Goal: Task Accomplishment & Management: Use online tool/utility

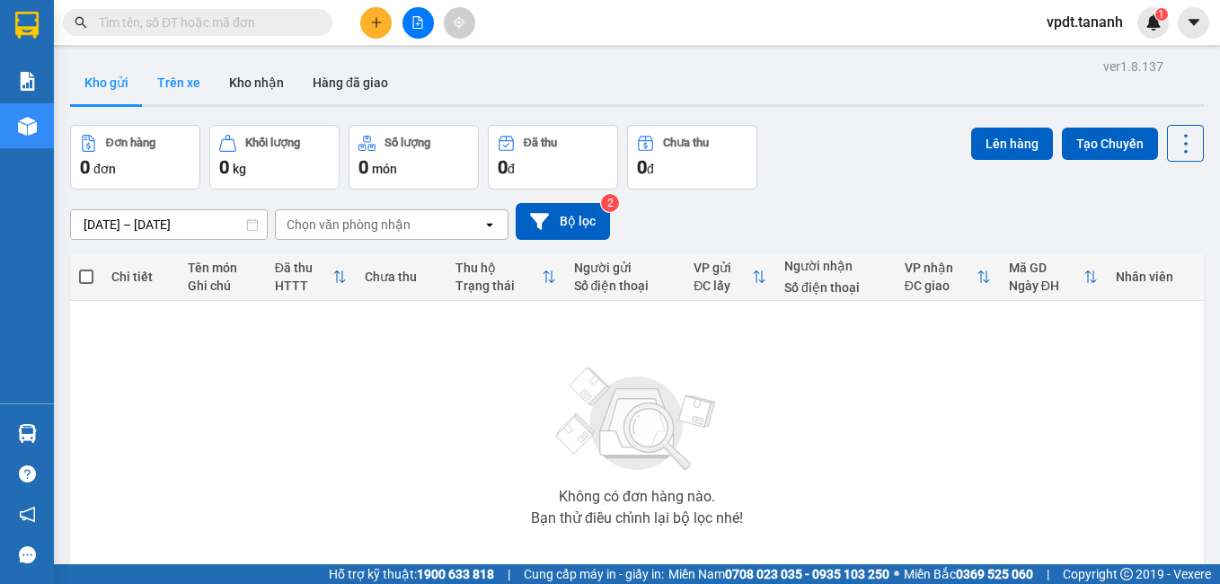
click at [167, 86] on button "Trên xe" at bounding box center [179, 82] width 72 height 43
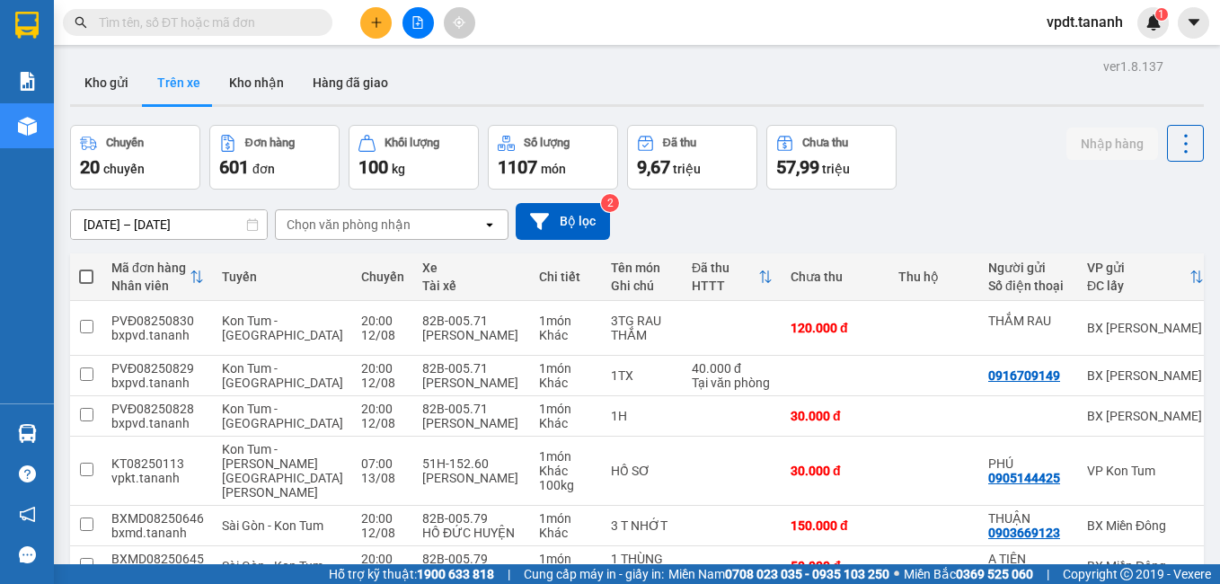
click at [395, 228] on div "Chọn văn phòng nhận" at bounding box center [349, 225] width 124 height 18
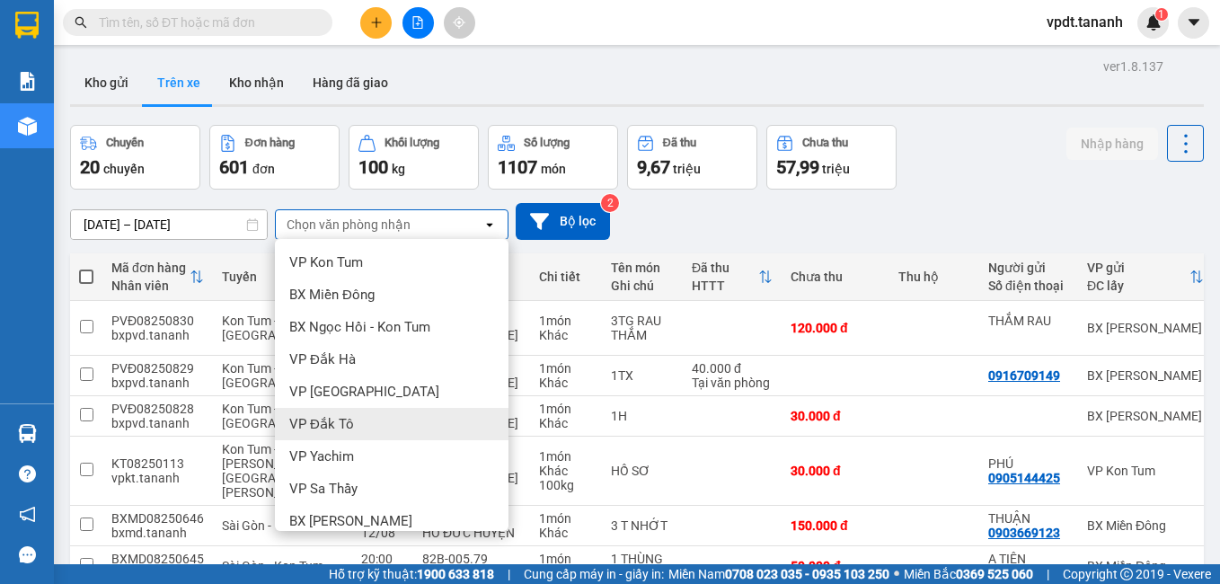
click at [351, 418] on div "VP Đắk Tô" at bounding box center [392, 424] width 234 height 32
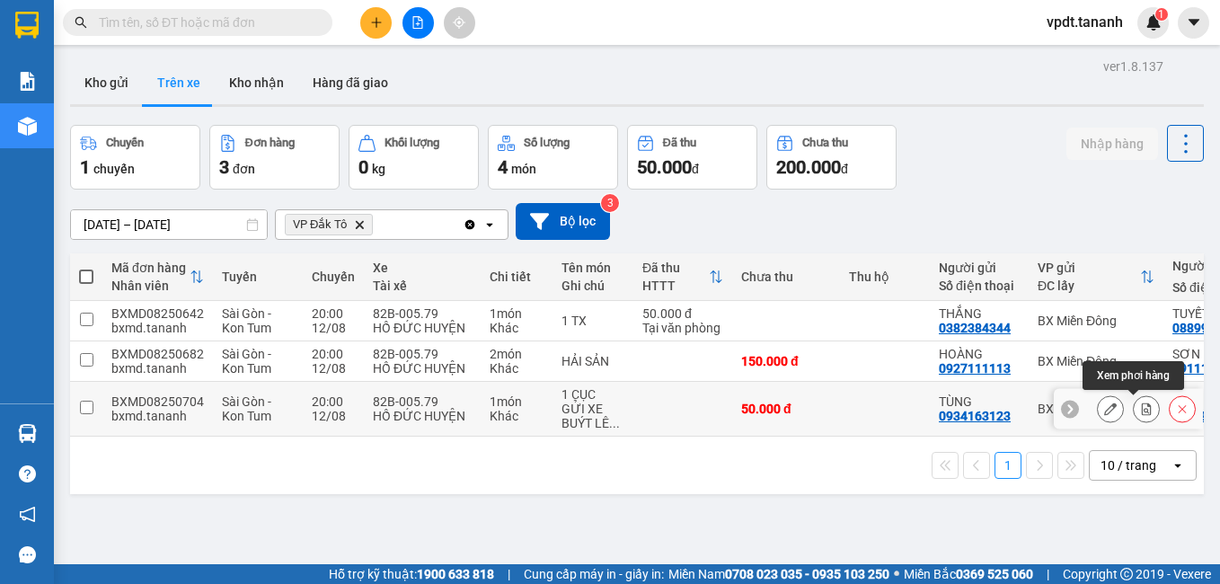
click at [1140, 407] on icon at bounding box center [1146, 409] width 13 height 13
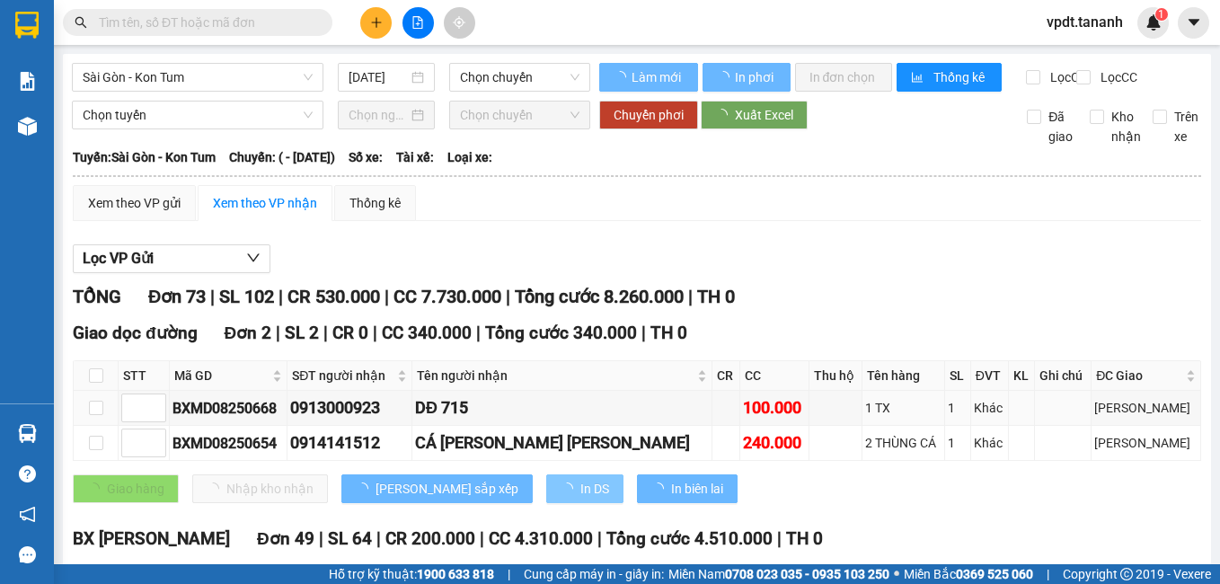
type input "[DATE]"
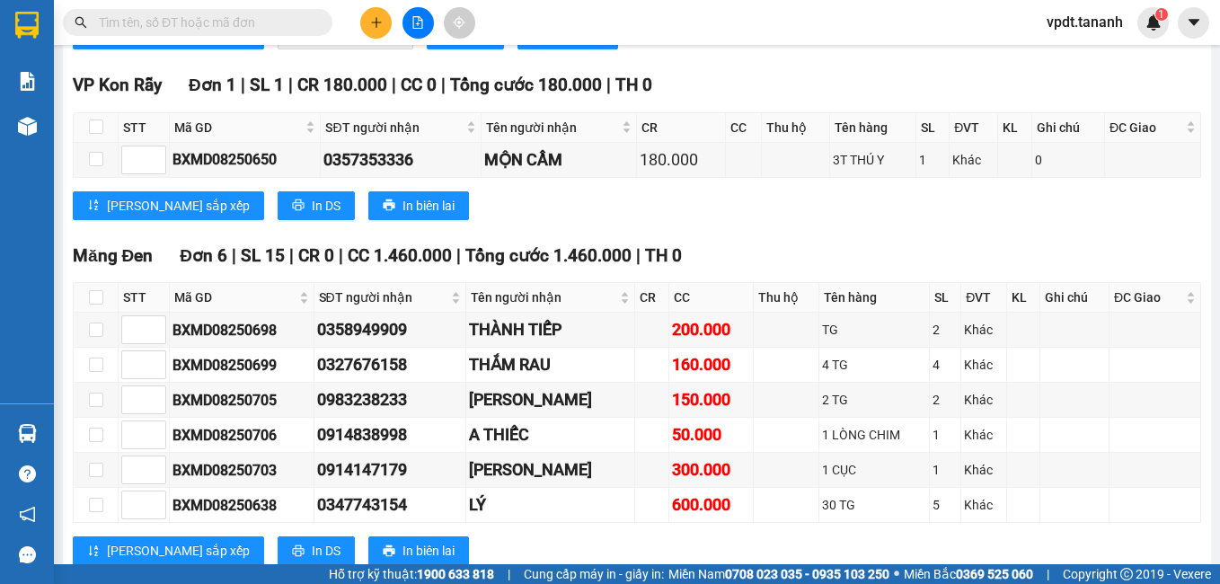
scroll to position [3305, 0]
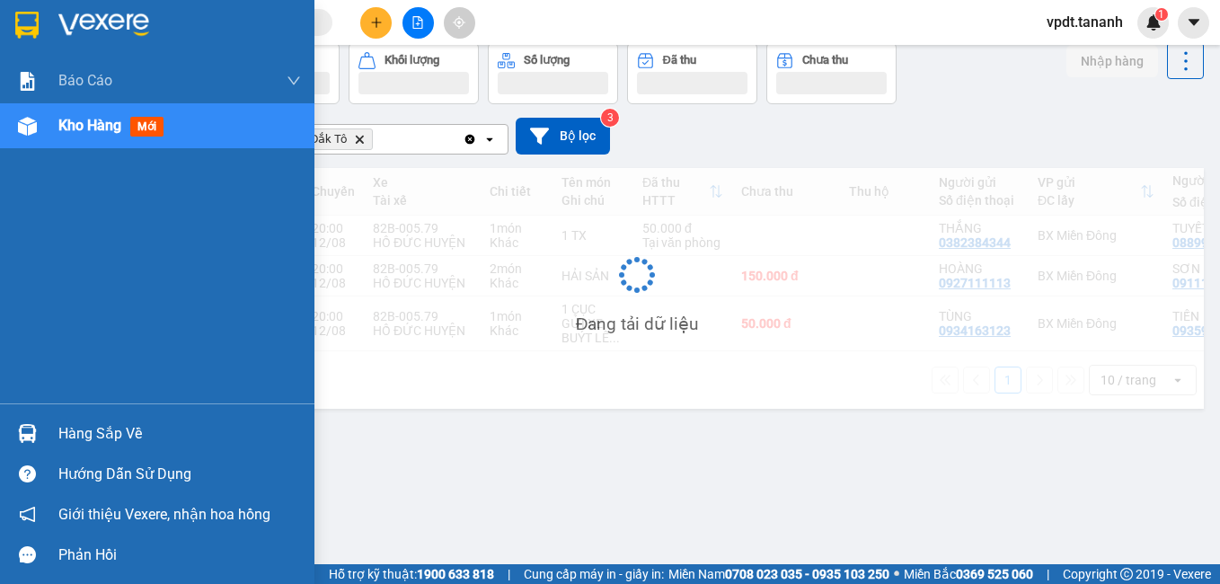
scroll to position [83, 0]
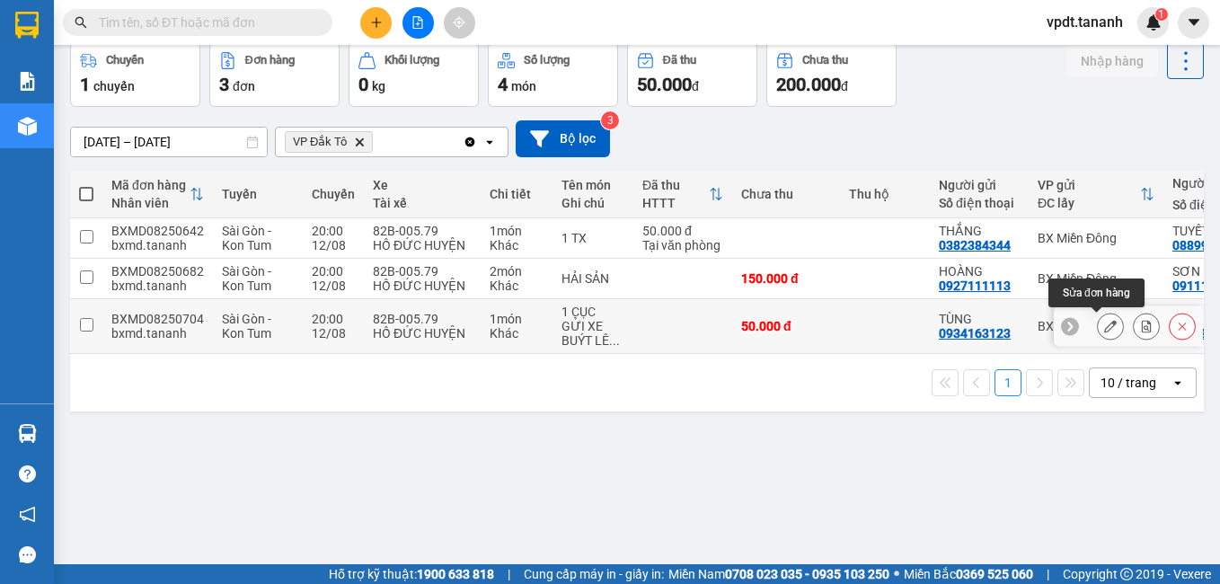
click at [1098, 323] on button at bounding box center [1110, 326] width 25 height 31
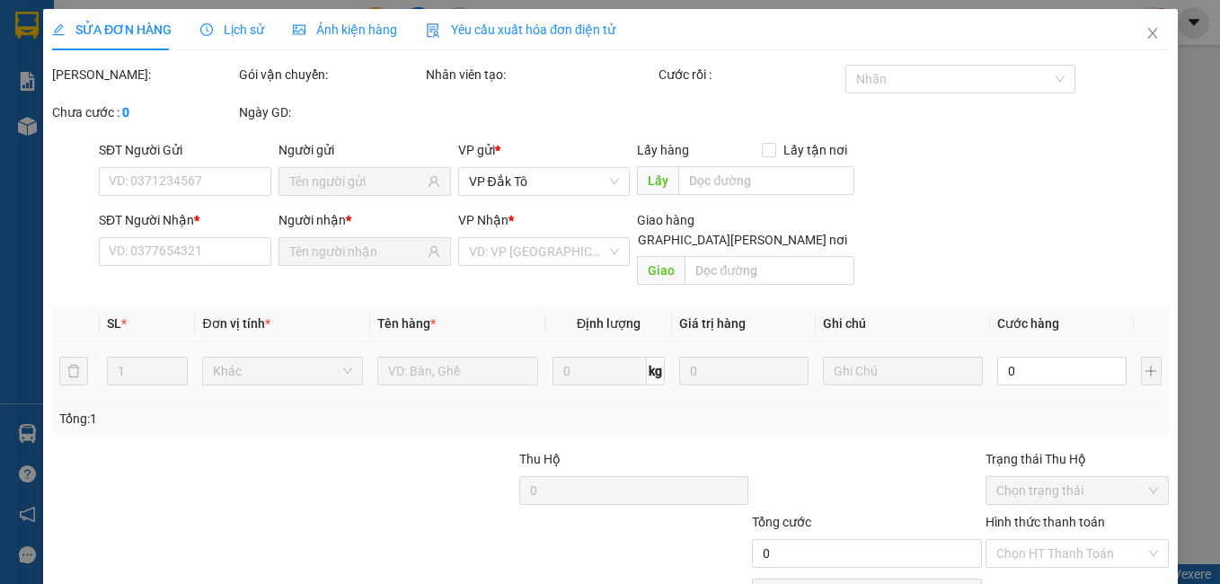
type input "0934163123"
type input "TÙNG"
type input "0935935653"
type input "TIẾN"
type input "50.000"
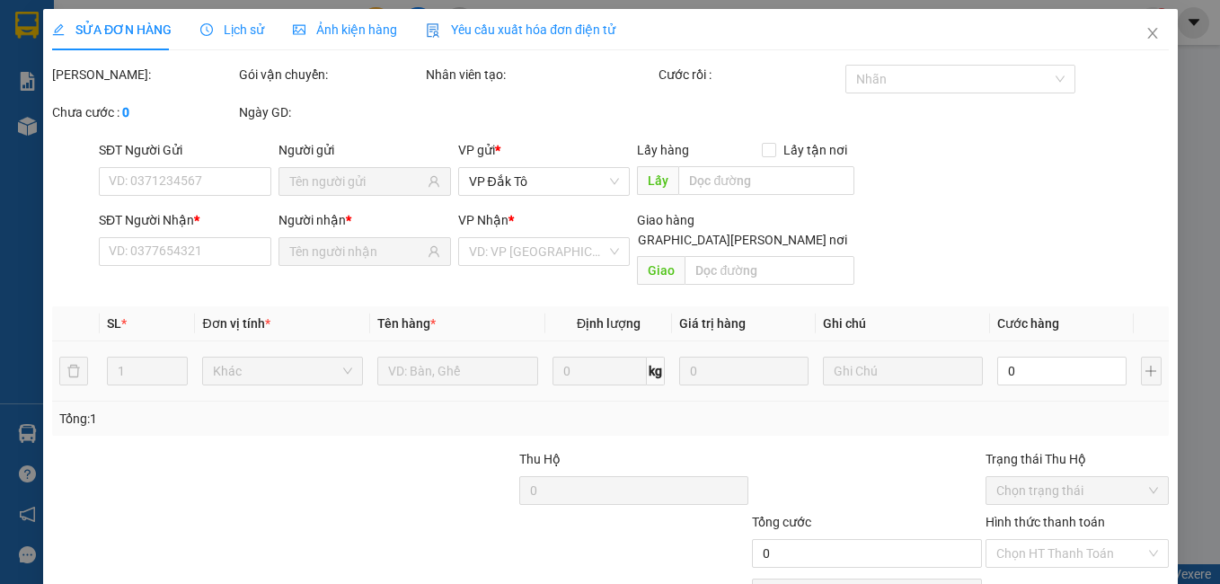
type input "50.000"
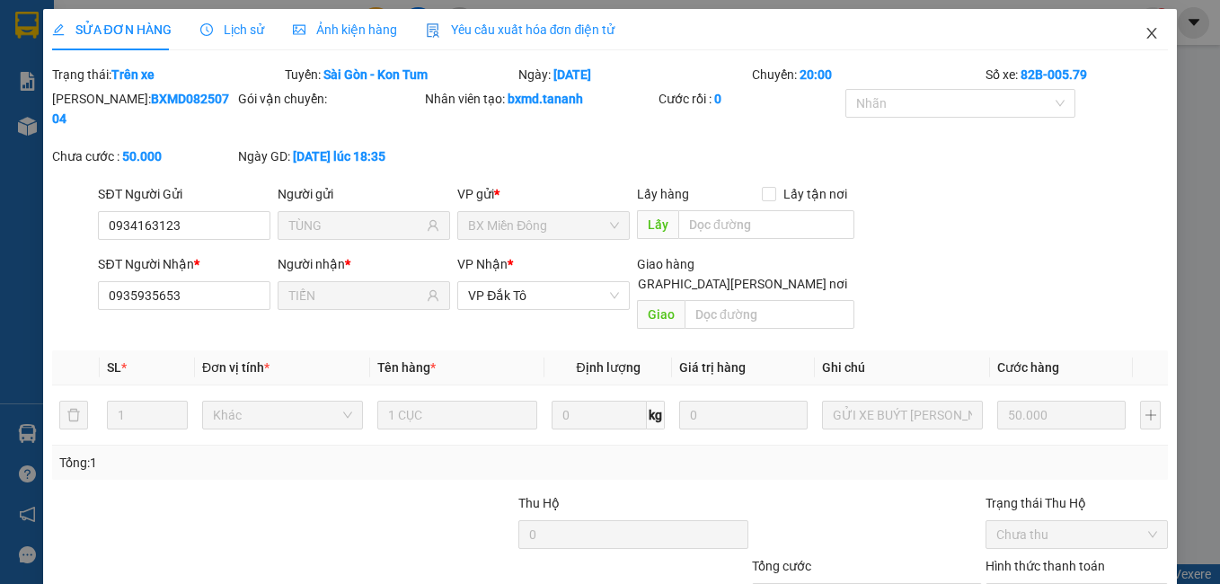
click at [1145, 37] on icon "close" at bounding box center [1152, 33] width 14 height 14
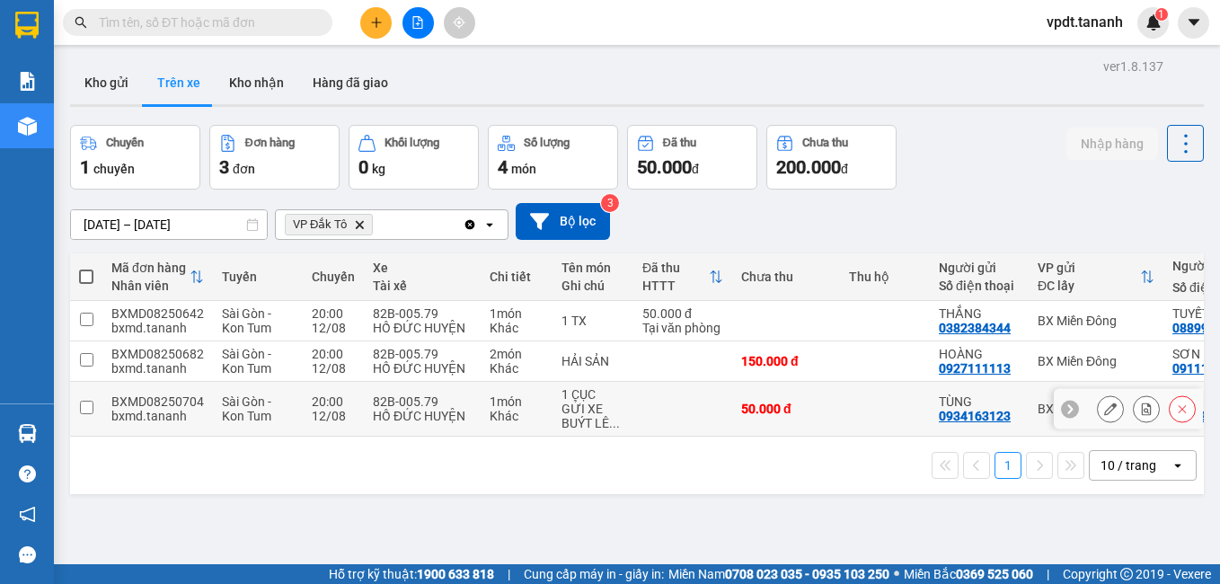
click at [81, 403] on input "checkbox" at bounding box center [86, 407] width 13 height 13
checkbox input "true"
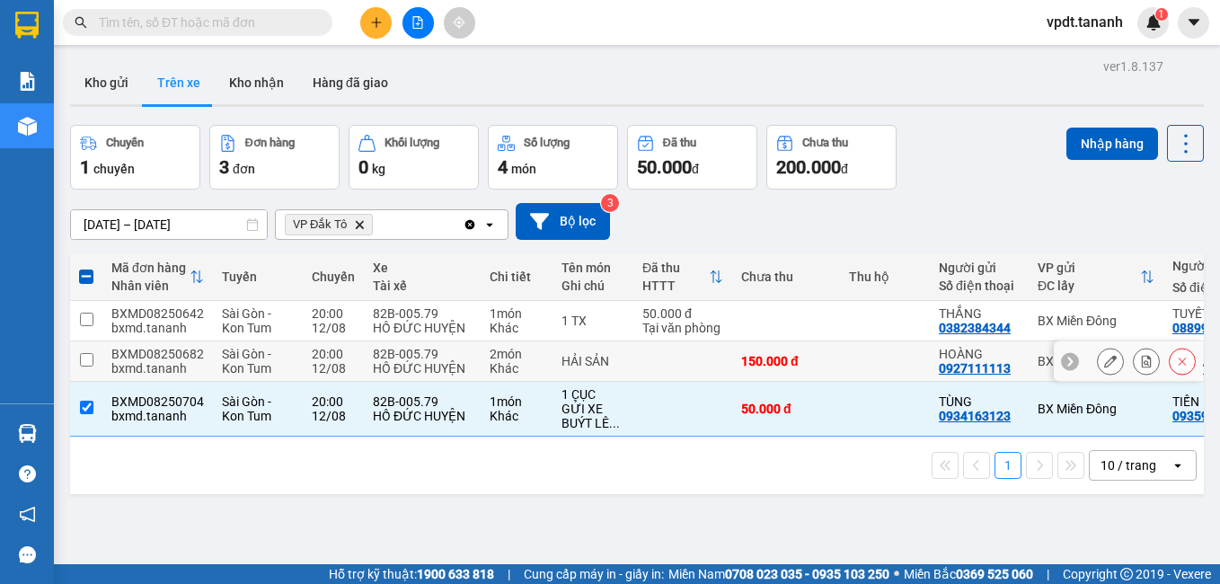
click at [87, 358] on input "checkbox" at bounding box center [86, 359] width 13 height 13
checkbox input "true"
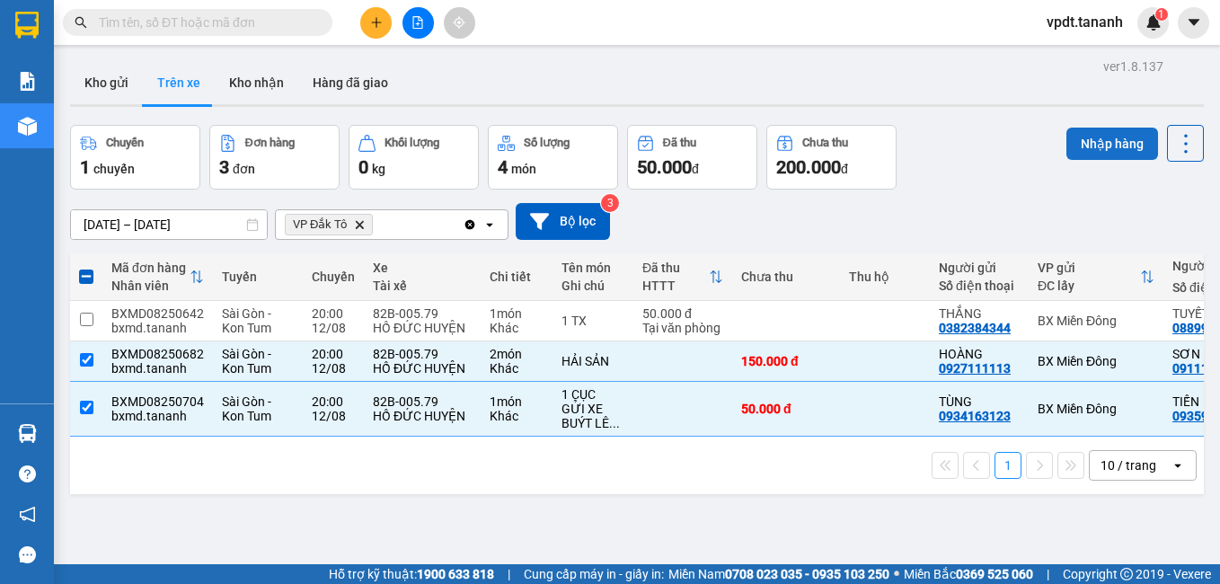
click at [1083, 145] on button "Nhập hàng" at bounding box center [1112, 144] width 92 height 32
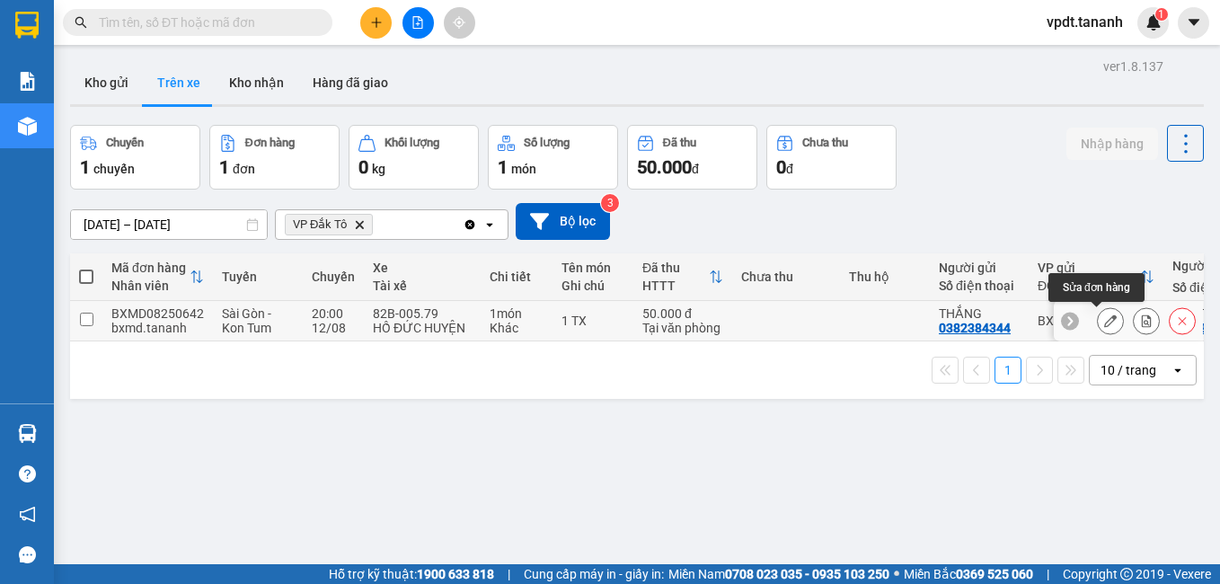
click at [1098, 321] on button at bounding box center [1110, 320] width 25 height 31
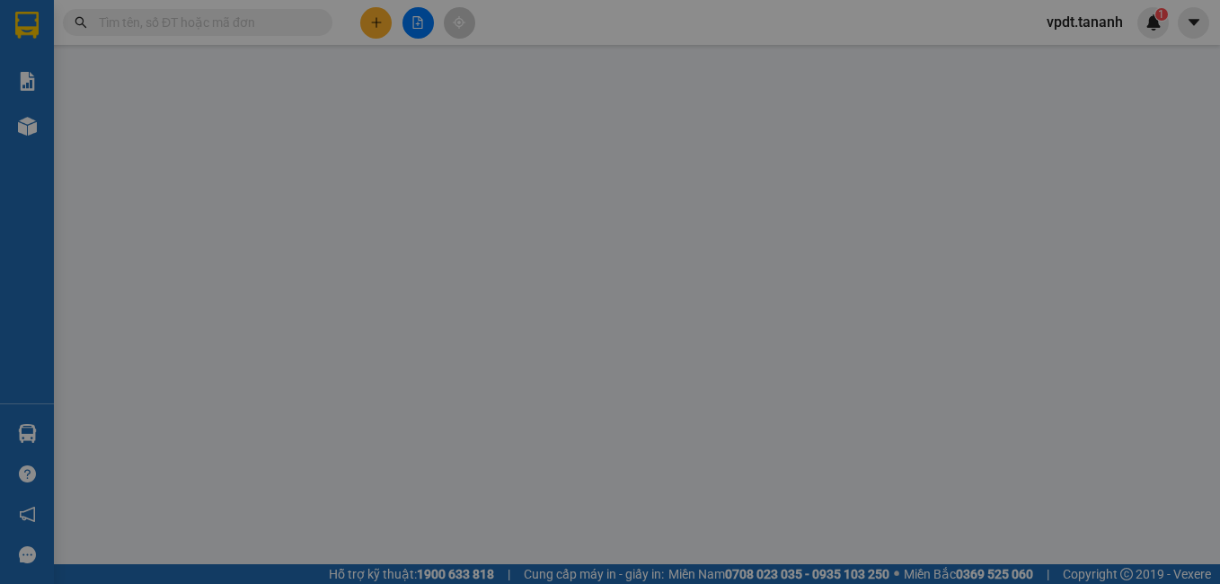
type input "0382384344"
type input "THẮNG"
type input "0889902279"
type input "TUYẾT"
type input "50.000"
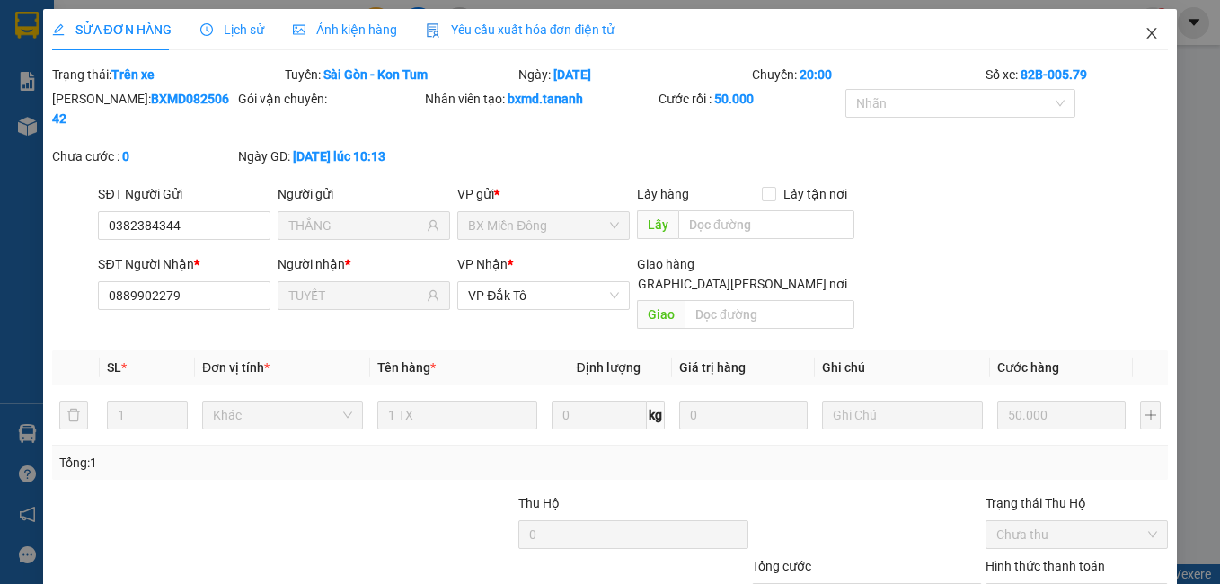
click at [1145, 31] on icon "close" at bounding box center [1152, 33] width 14 height 14
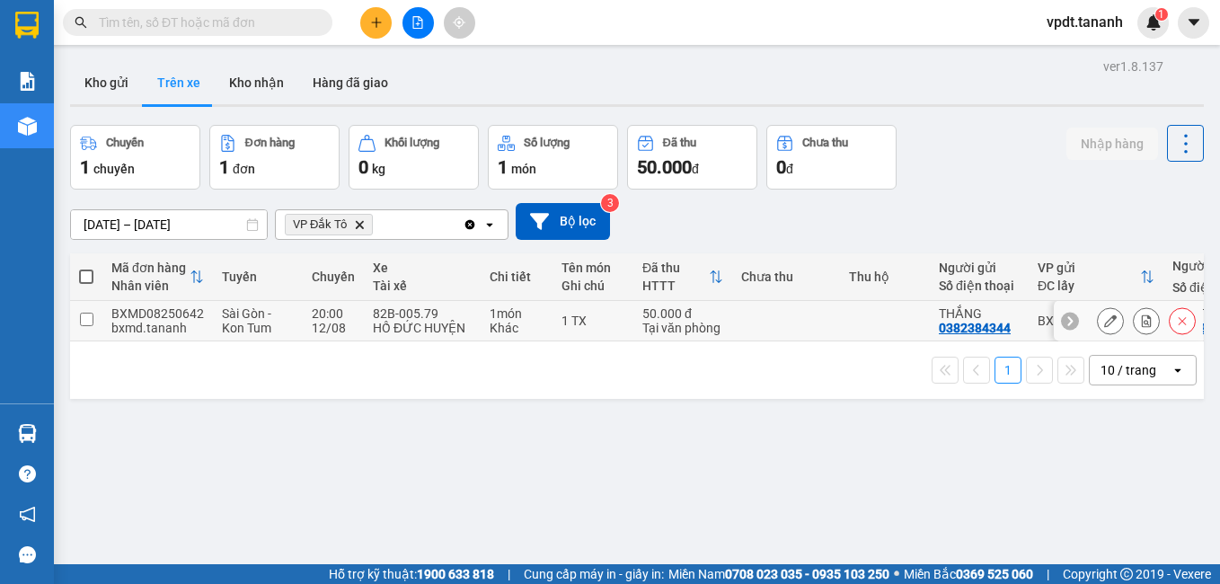
click at [90, 320] on input "checkbox" at bounding box center [86, 319] width 13 height 13
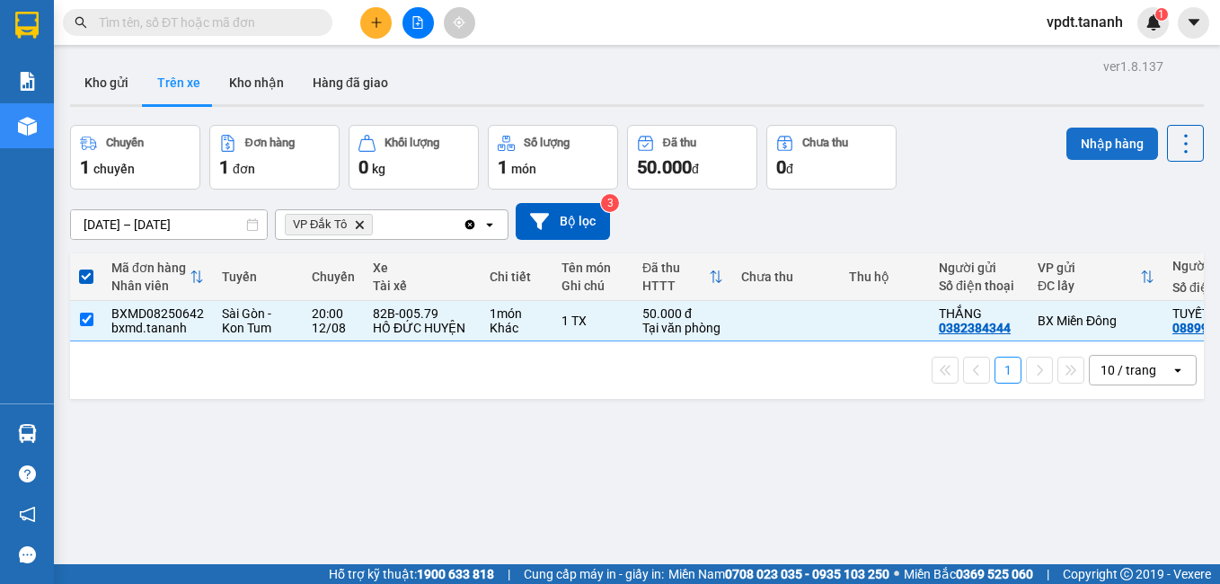
click at [1088, 152] on button "Nhập hàng" at bounding box center [1112, 144] width 92 height 32
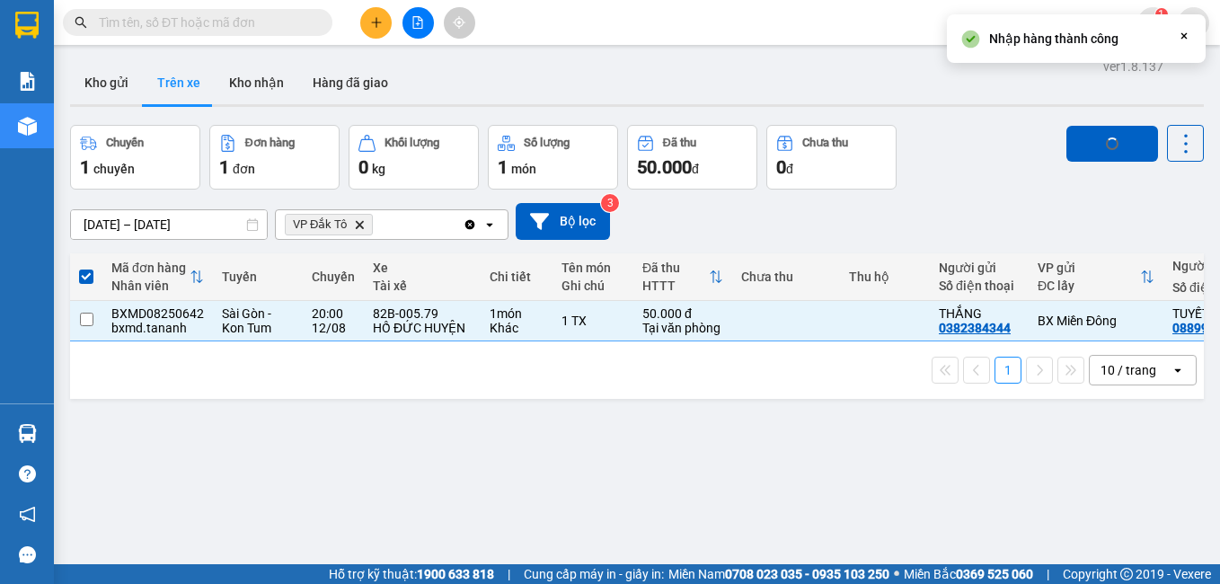
checkbox input "false"
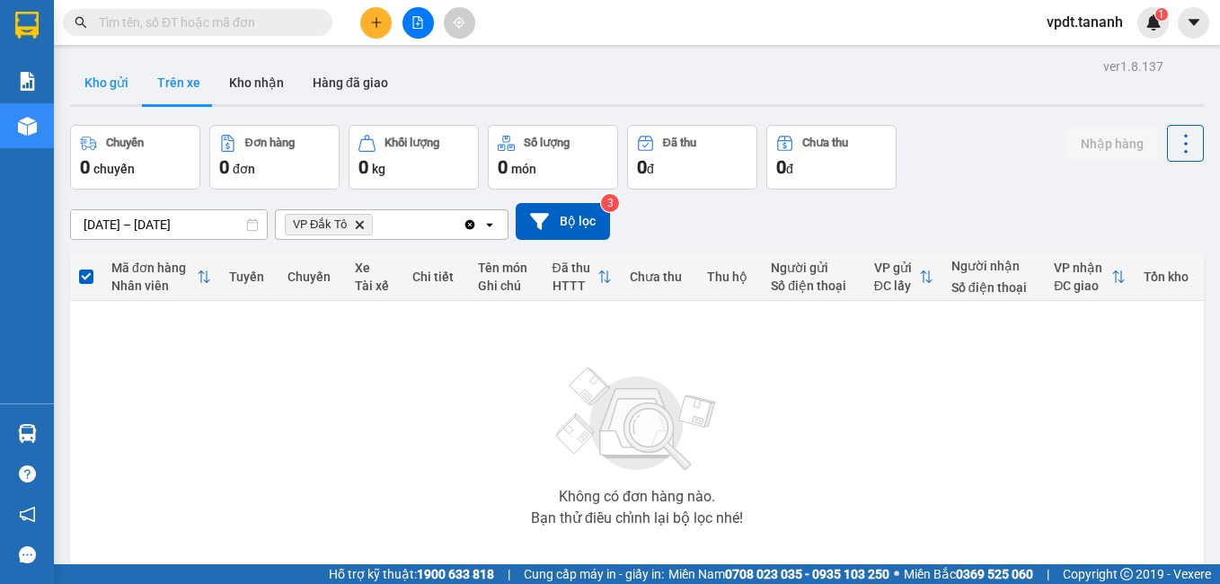
click at [120, 83] on button "Kho gửi" at bounding box center [106, 82] width 73 height 43
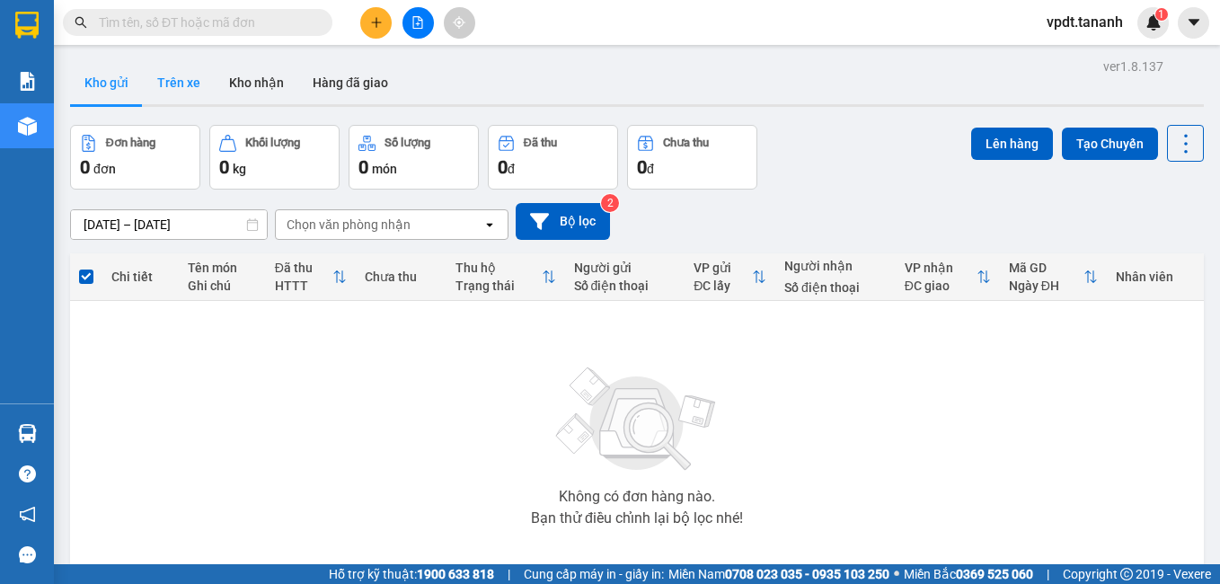
click at [164, 75] on button "Trên xe" at bounding box center [179, 82] width 72 height 43
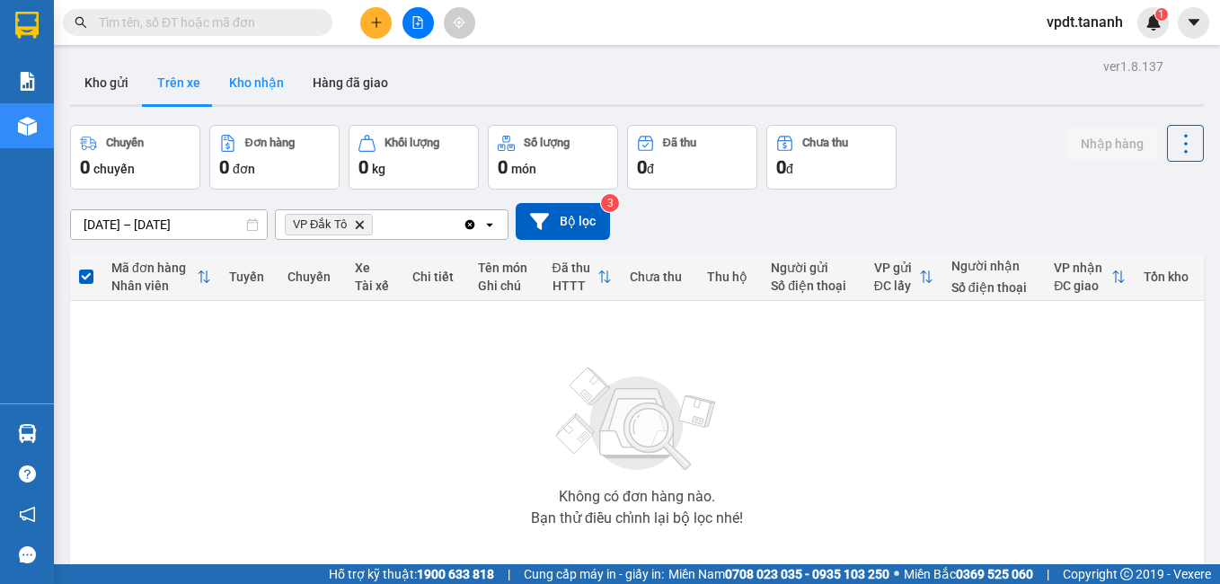
click at [231, 73] on button "Kho nhận" at bounding box center [257, 82] width 84 height 43
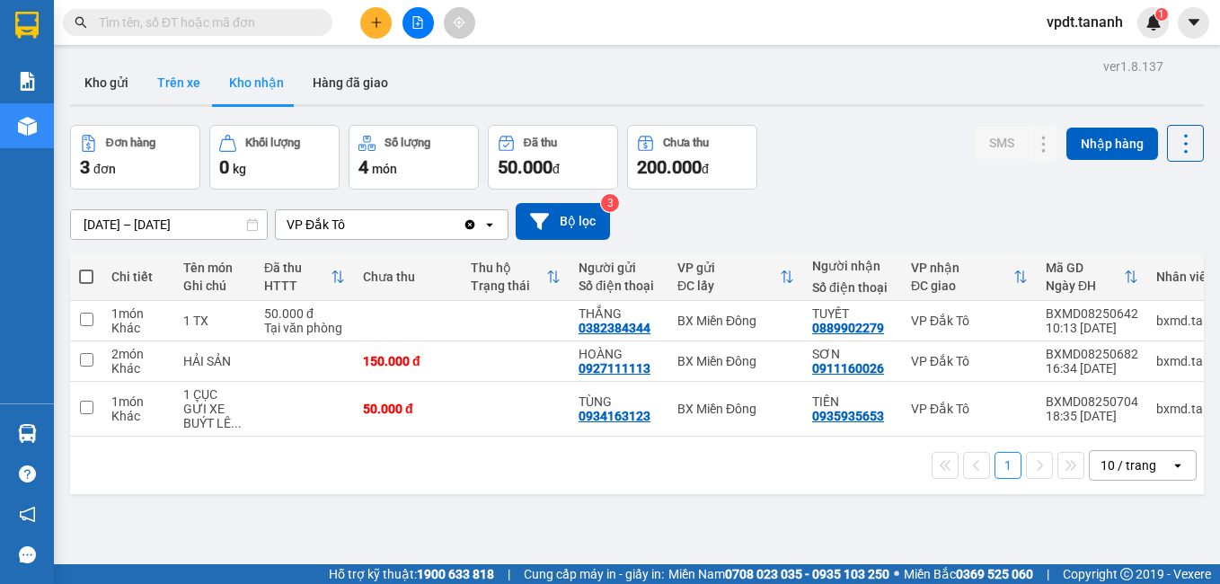
click at [178, 84] on button "Trên xe" at bounding box center [179, 82] width 72 height 43
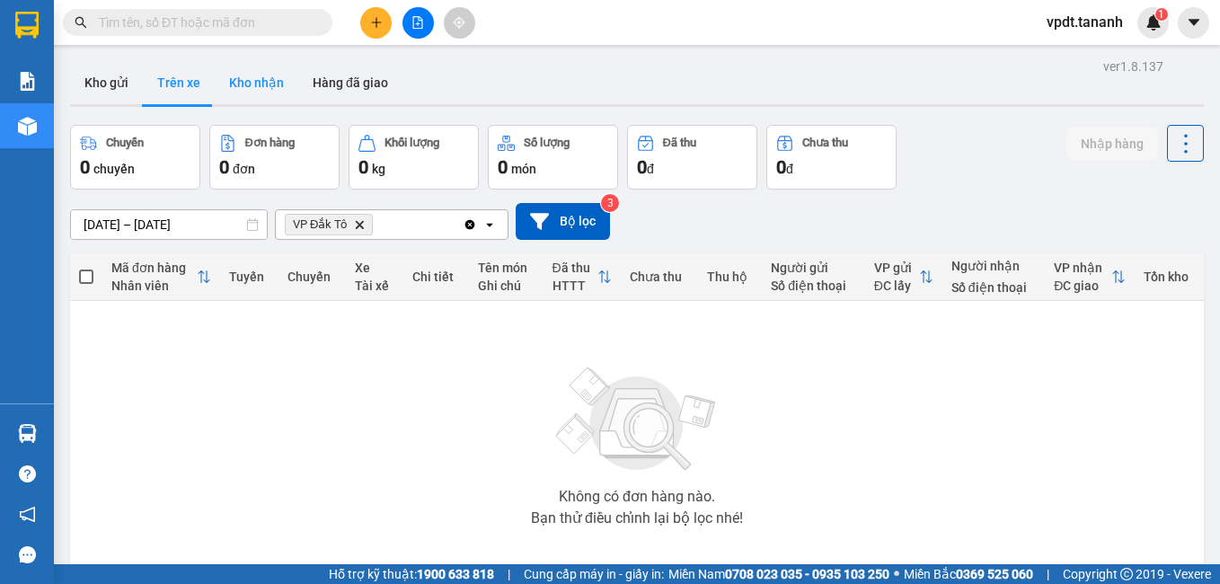
click at [252, 88] on button "Kho nhận" at bounding box center [257, 82] width 84 height 43
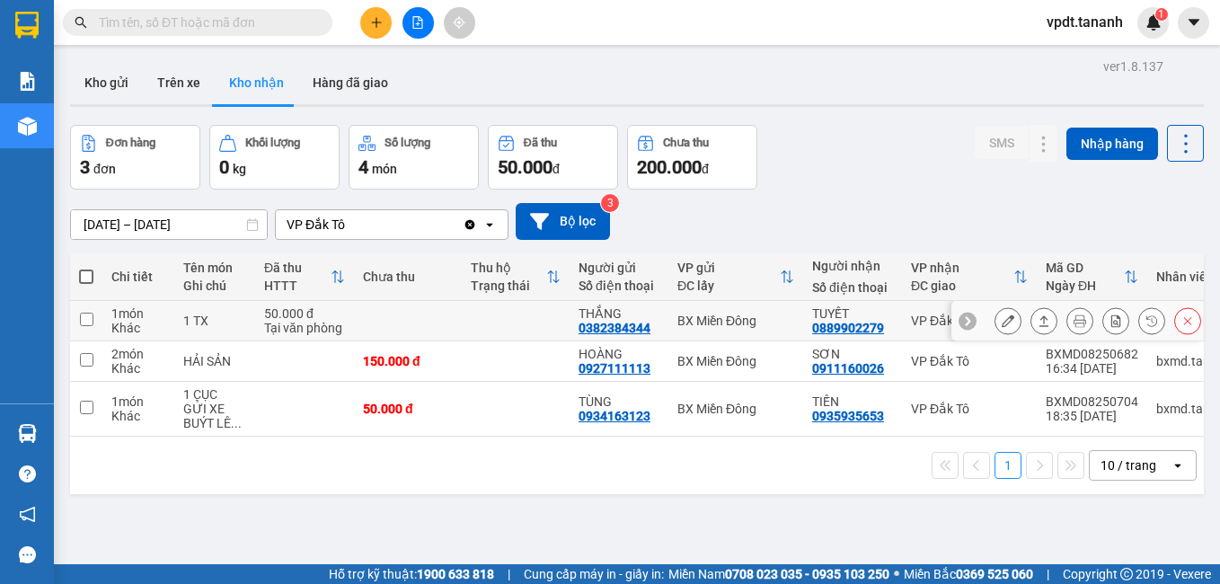
click at [82, 317] on input "checkbox" at bounding box center [86, 319] width 13 height 13
checkbox input "true"
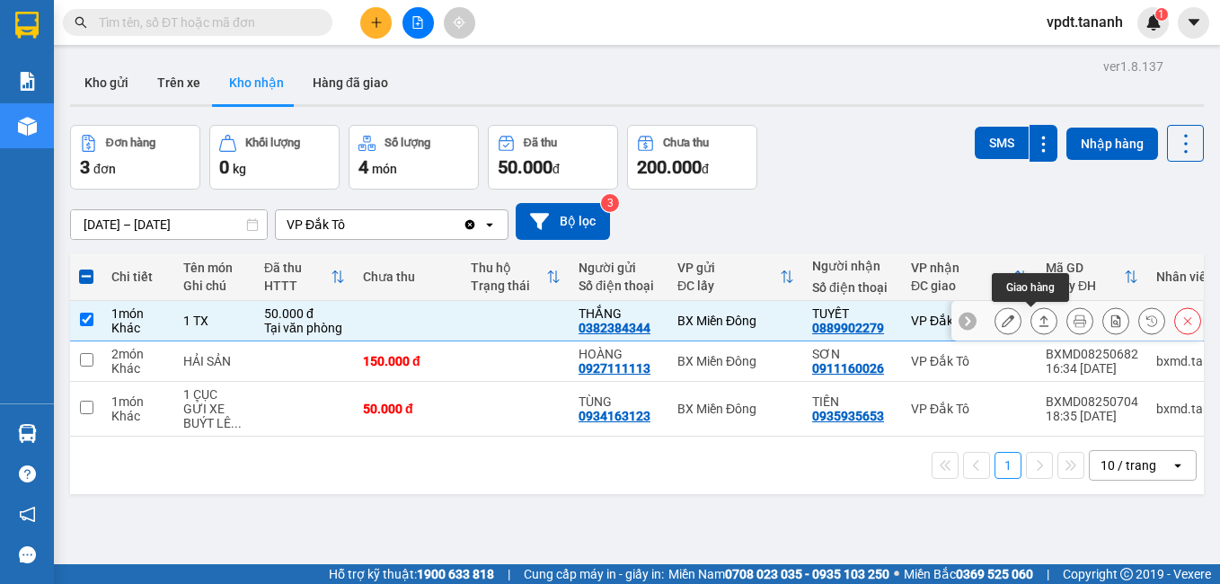
click at [1038, 325] on icon at bounding box center [1044, 320] width 13 height 13
click at [1110, 316] on icon at bounding box center [1116, 320] width 13 height 13
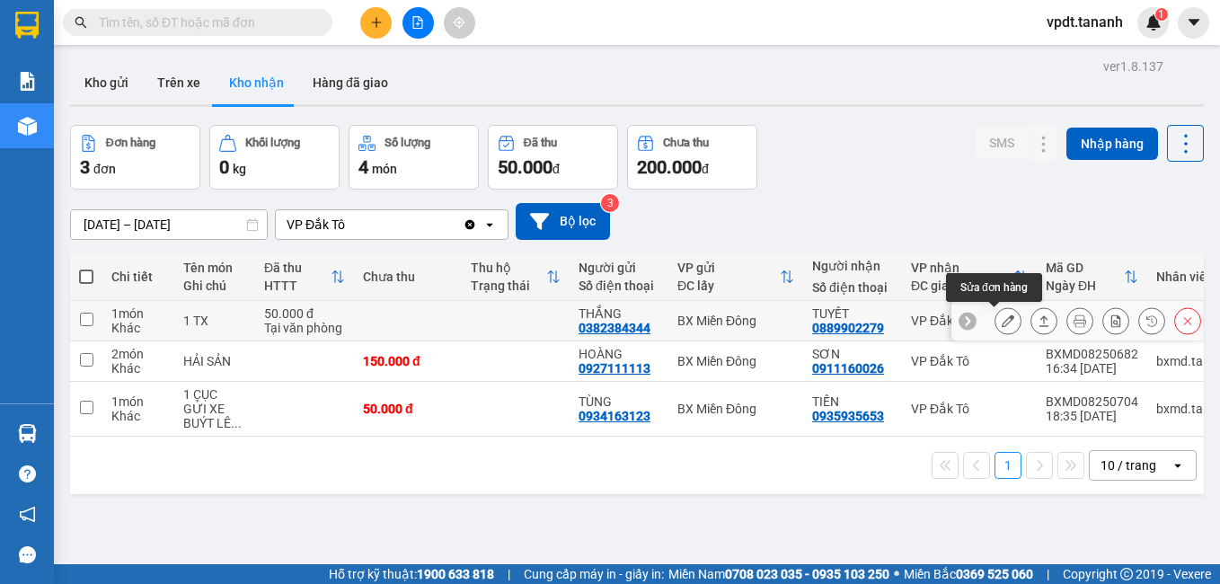
click at [1001, 323] on button at bounding box center [1008, 320] width 25 height 31
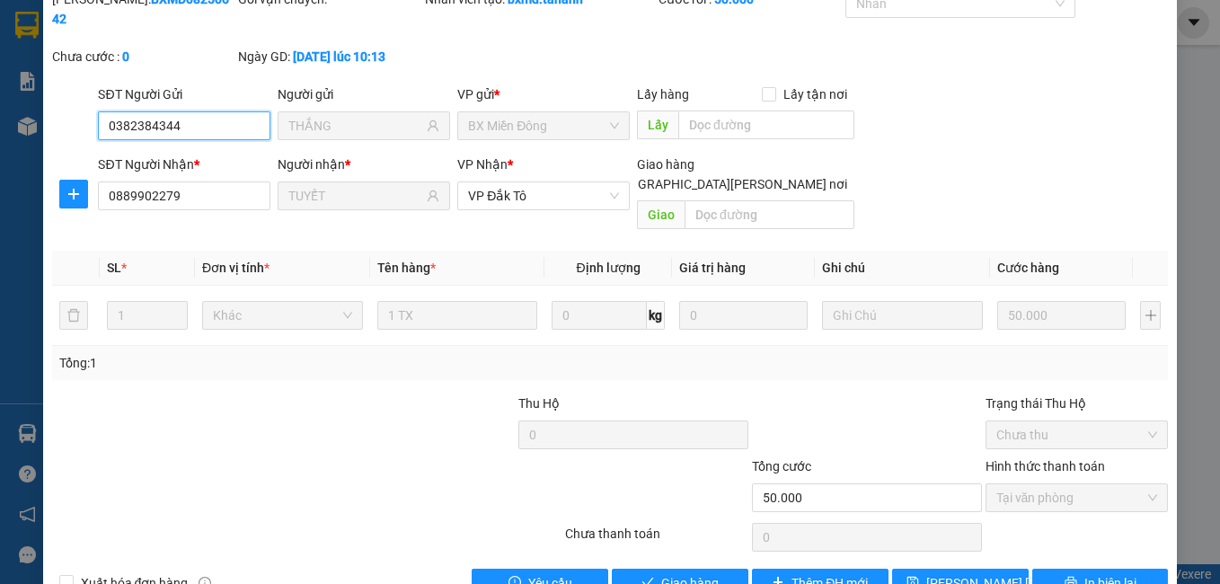
scroll to position [84, 0]
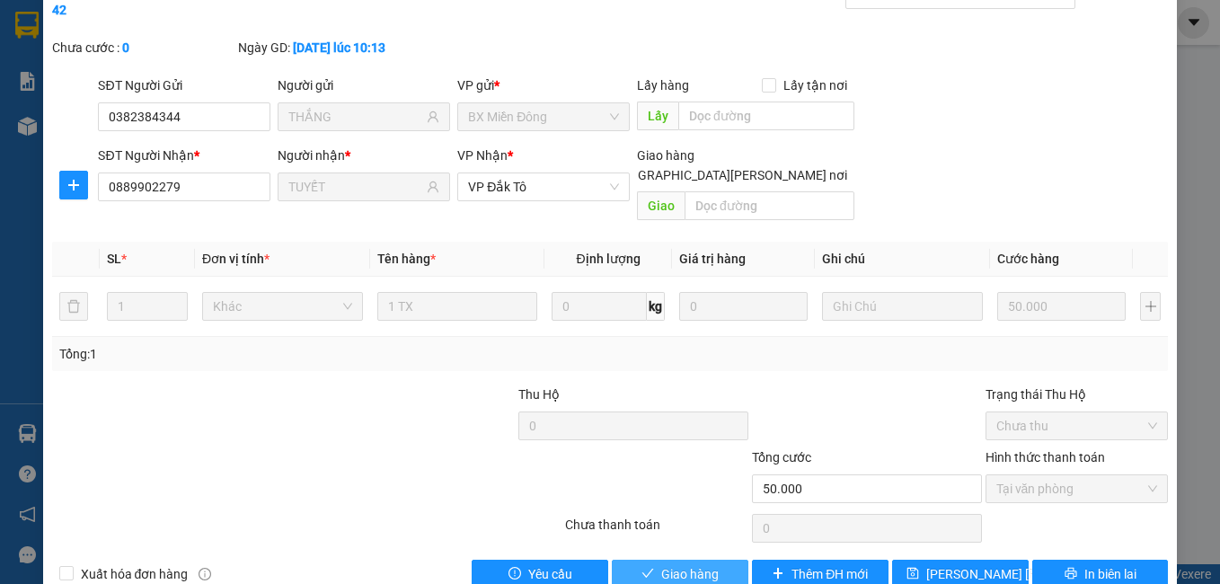
click at [661, 564] on span "Giao hàng" at bounding box center [690, 574] width 58 height 20
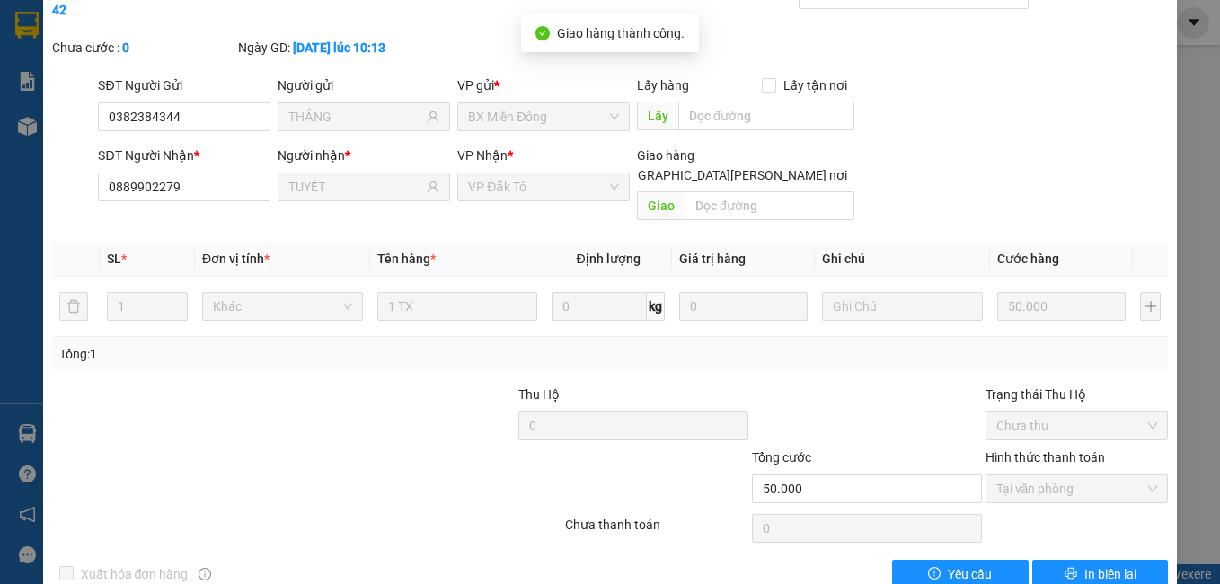
scroll to position [0, 0]
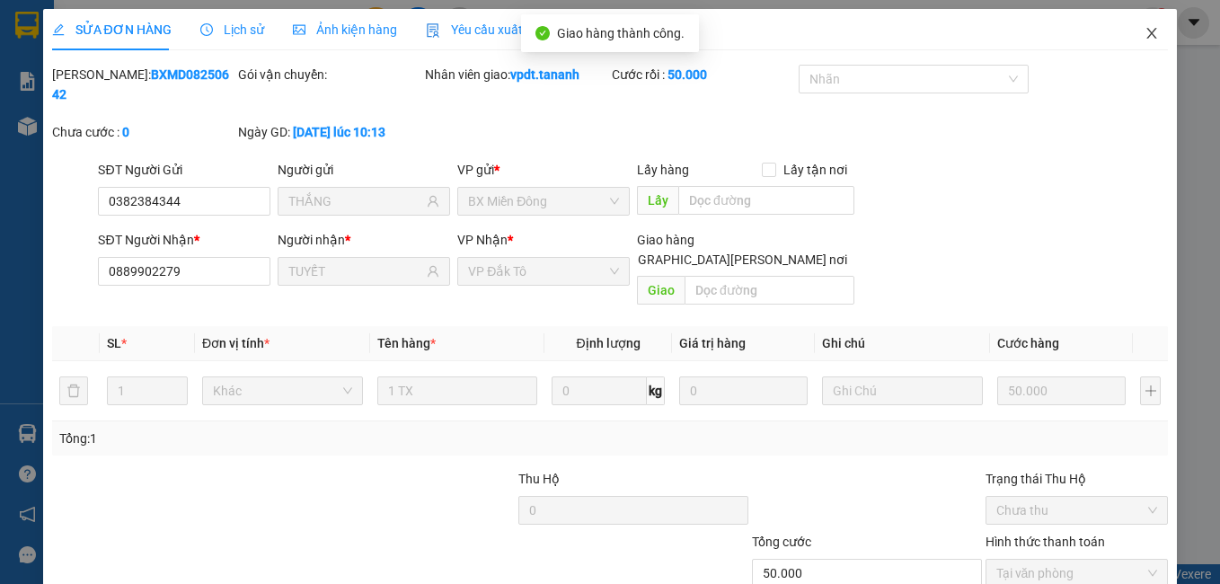
click at [1145, 32] on icon "close" at bounding box center [1152, 33] width 14 height 14
